Goal: Find specific page/section: Find specific page/section

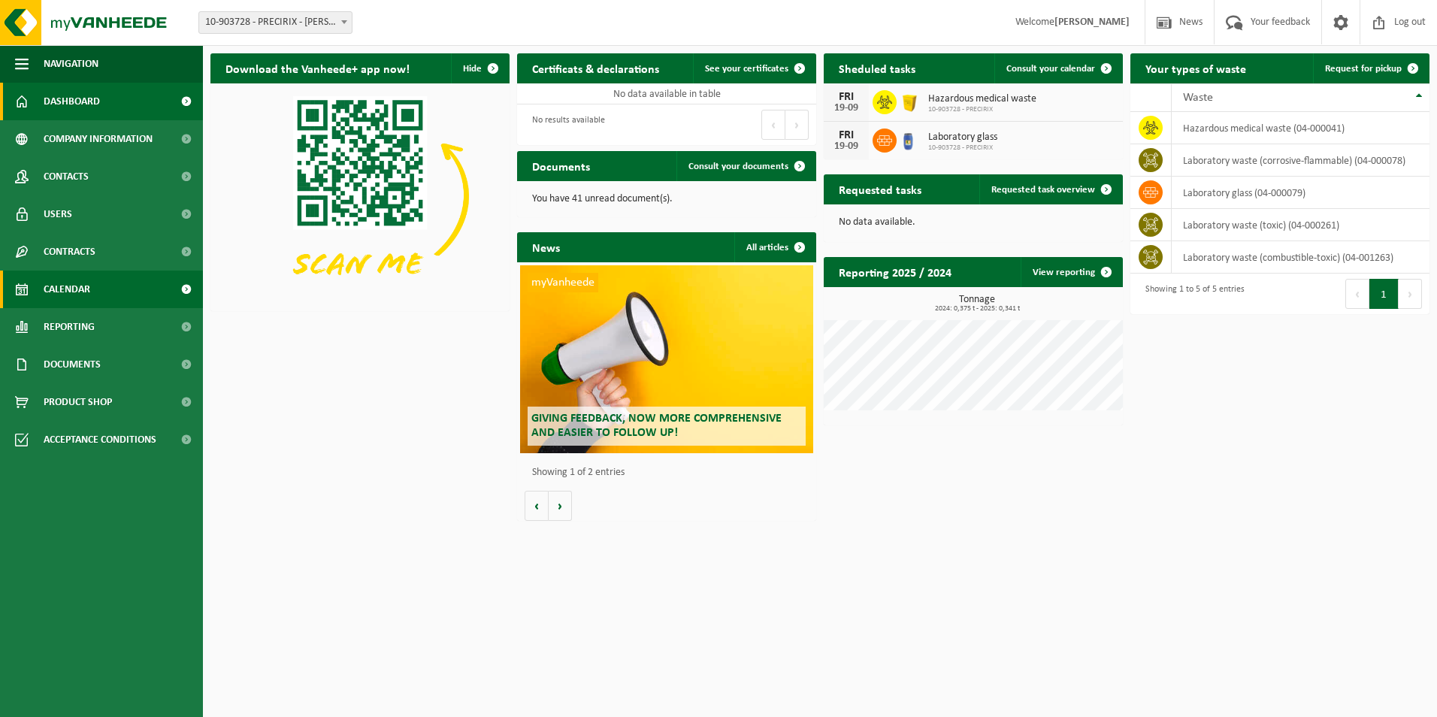
click at [80, 296] on span "Calendar" at bounding box center [67, 290] width 47 height 38
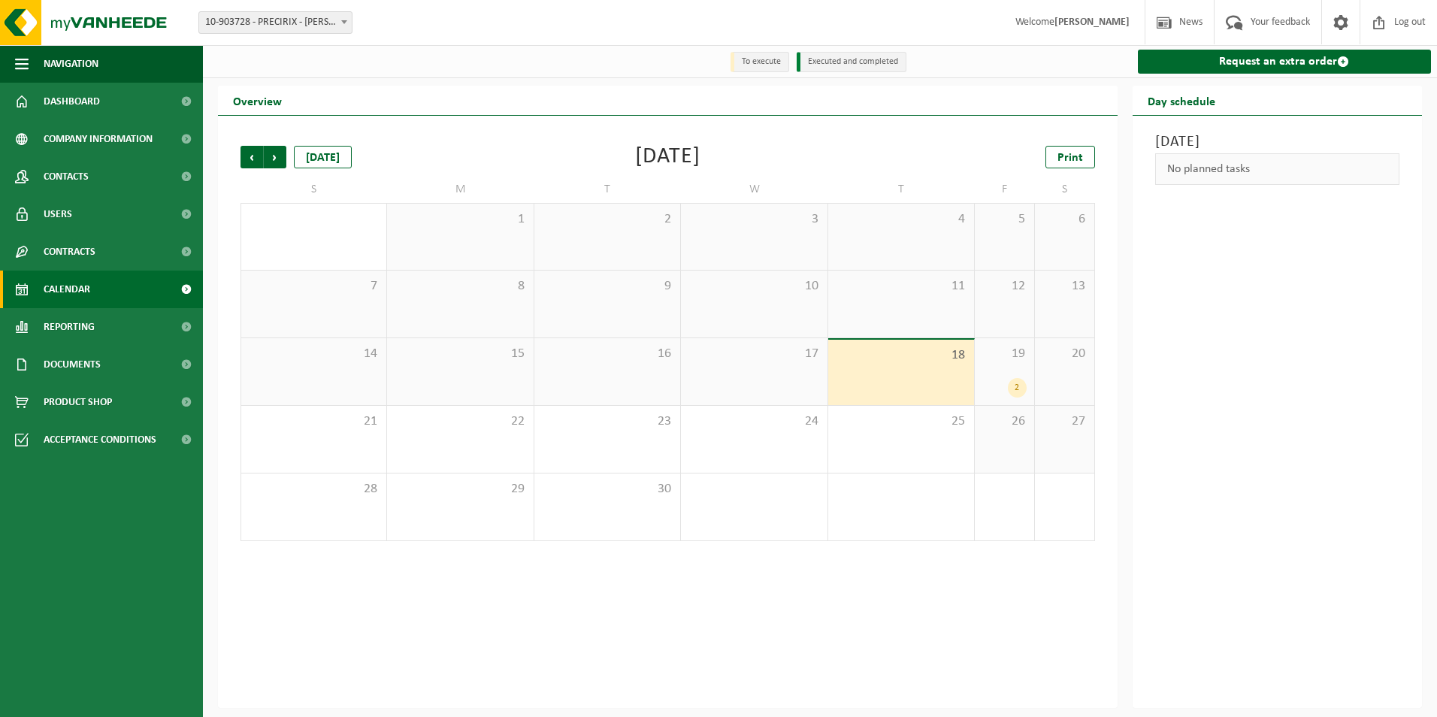
click at [1007, 379] on div "2" at bounding box center [1004, 388] width 44 height 20
